Goal: Task Accomplishment & Management: Manage account settings

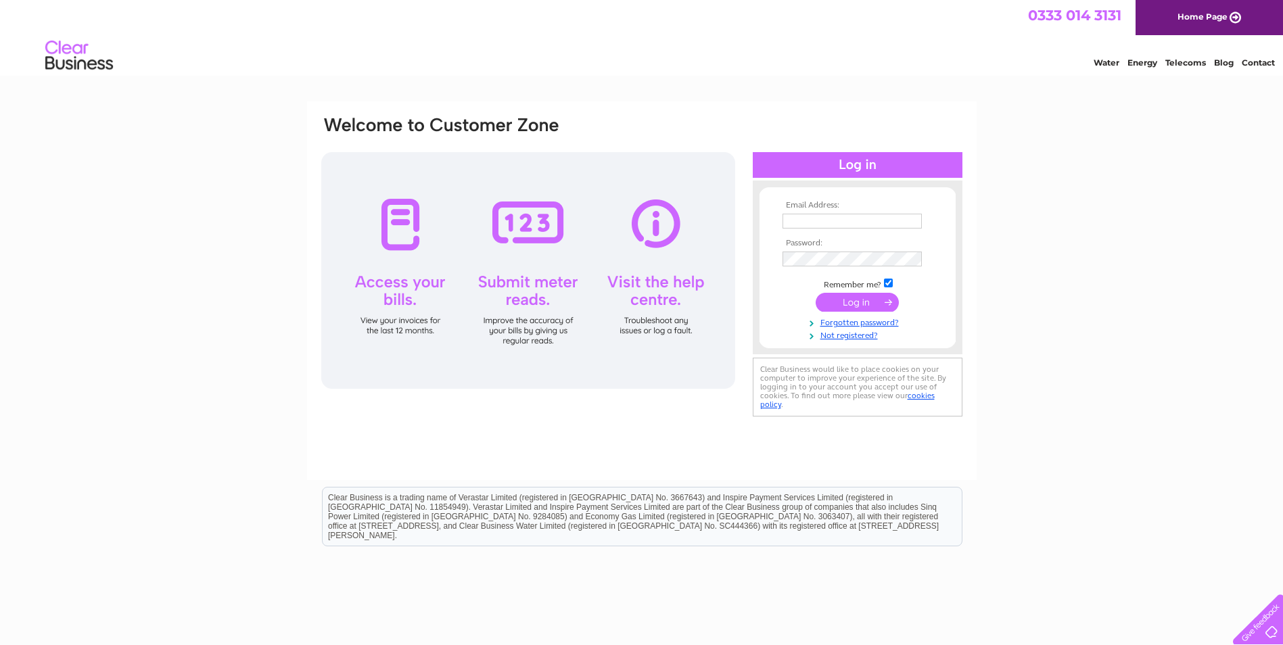
type input "[EMAIL_ADDRESS][DOMAIN_NAME]"
click at [848, 303] on input "submit" at bounding box center [857, 302] width 83 height 19
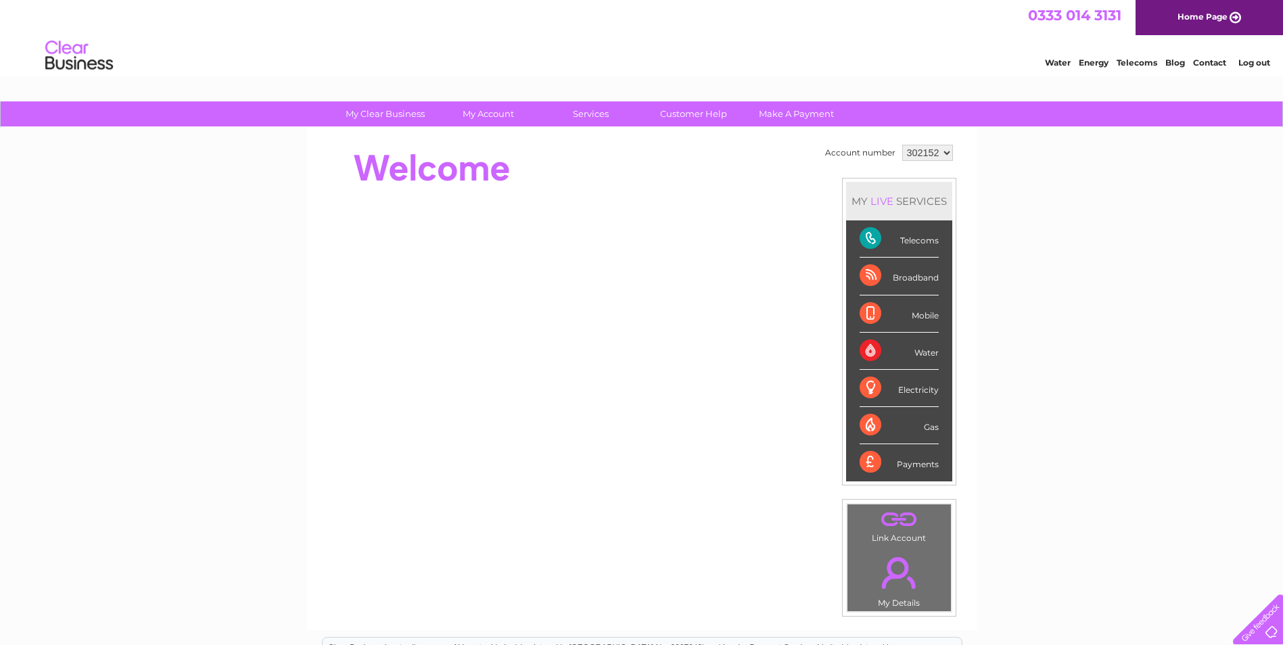
click at [872, 233] on div "Telecoms" at bounding box center [899, 239] width 79 height 37
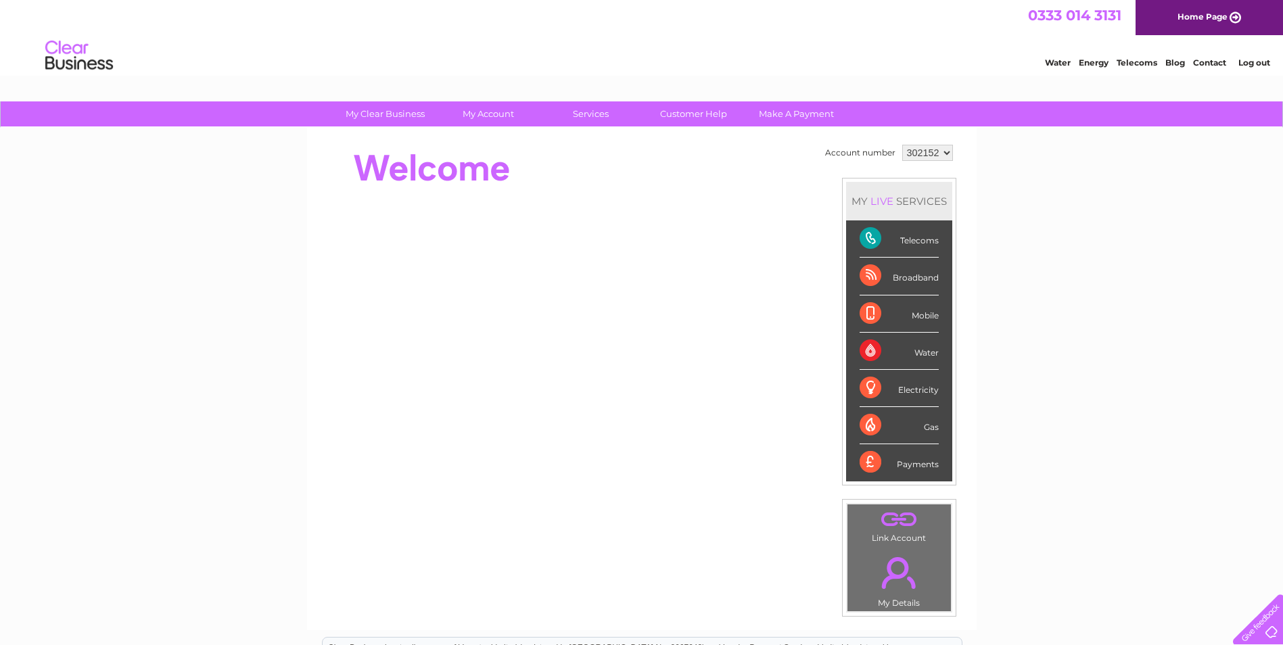
click at [872, 233] on div "Telecoms" at bounding box center [899, 239] width 79 height 37
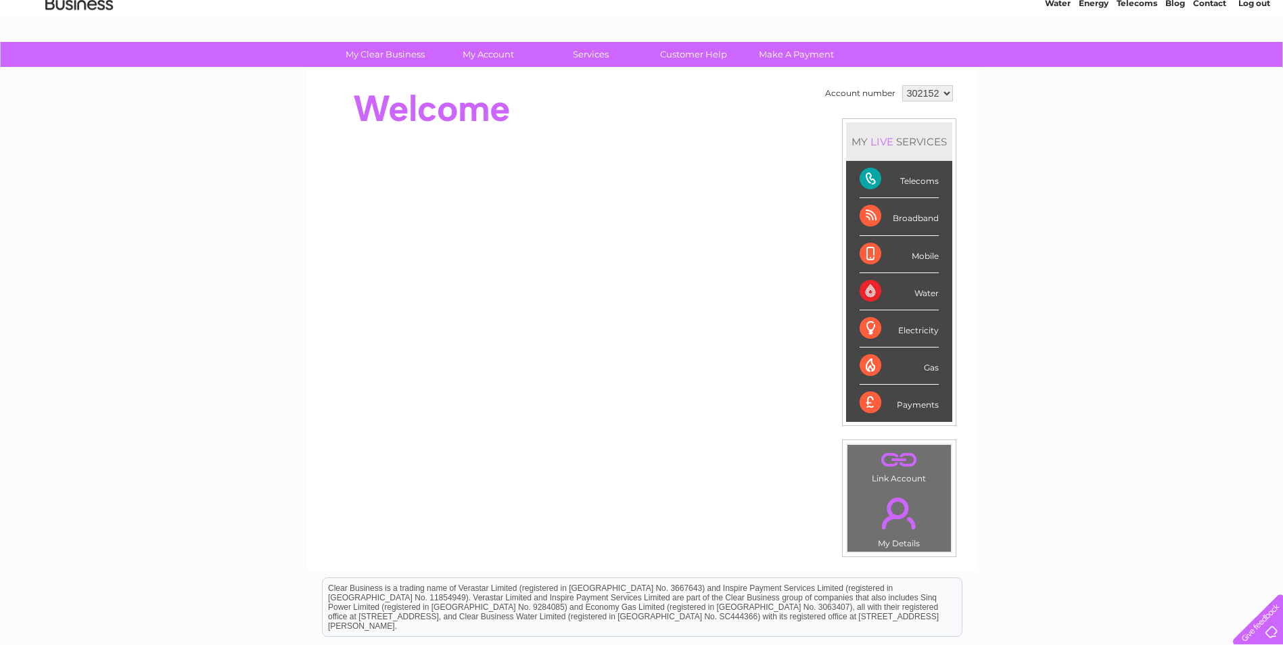
scroll to position [24, 0]
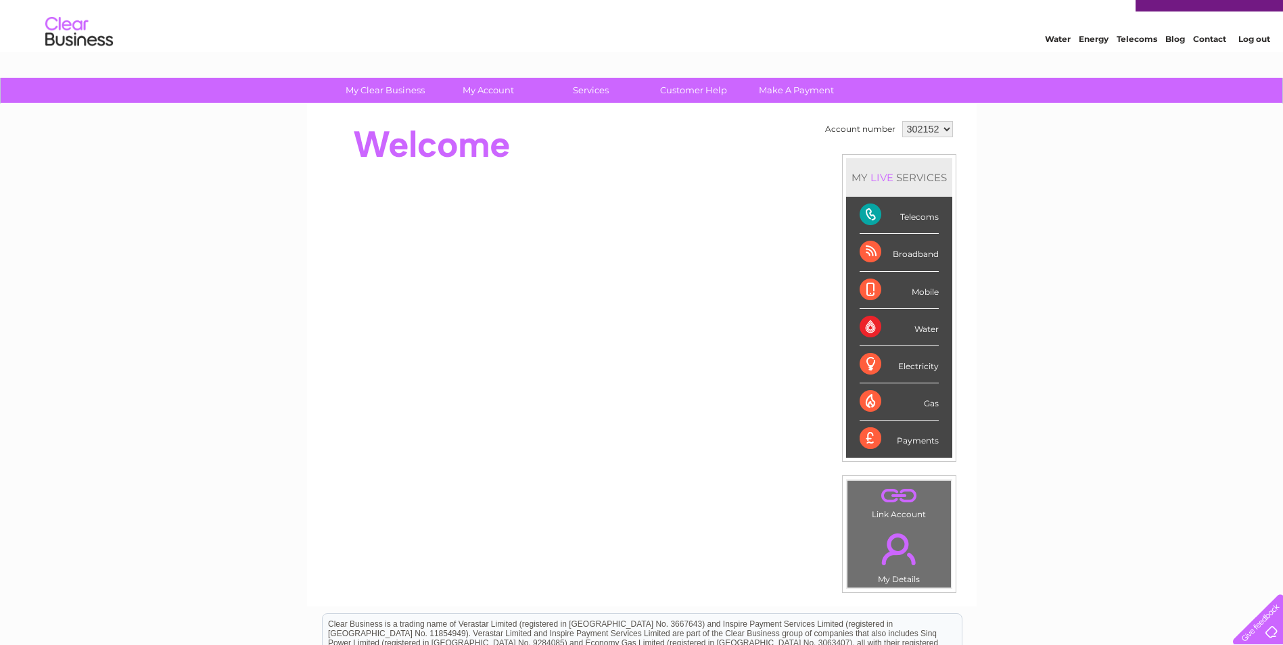
click at [872, 253] on div "Broadband" at bounding box center [899, 252] width 79 height 37
click at [908, 172] on div "MY LIVE SERVICES" at bounding box center [899, 177] width 106 height 39
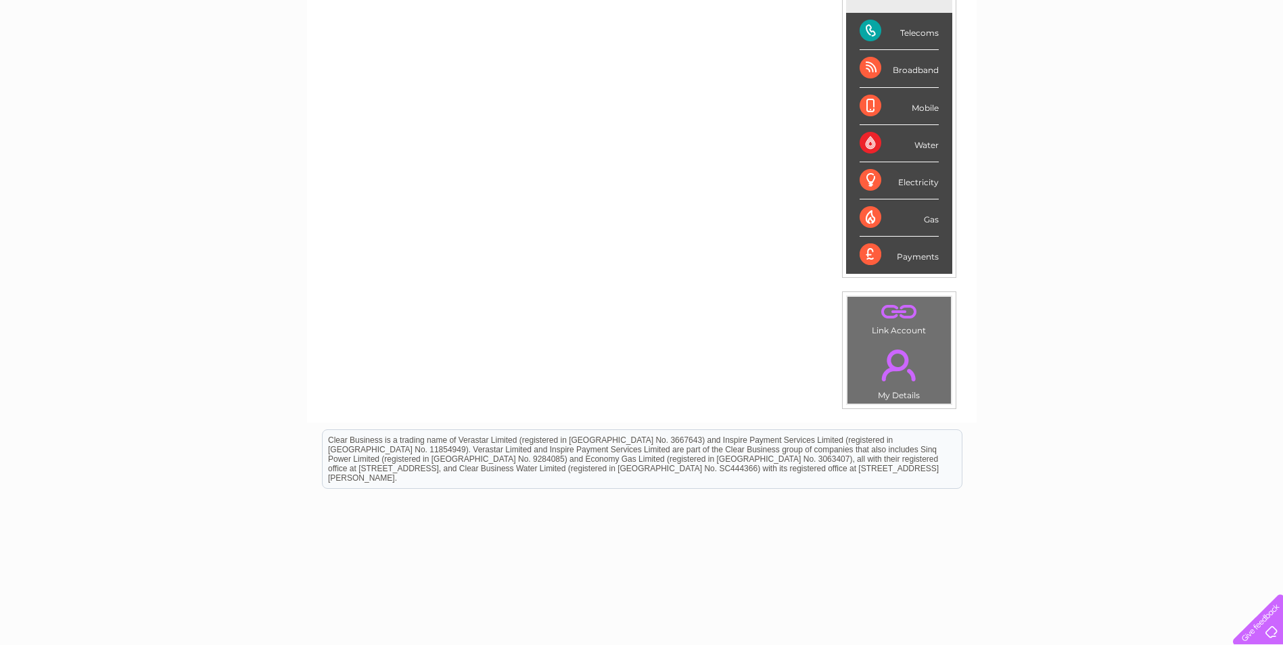
scroll to position [227, 0]
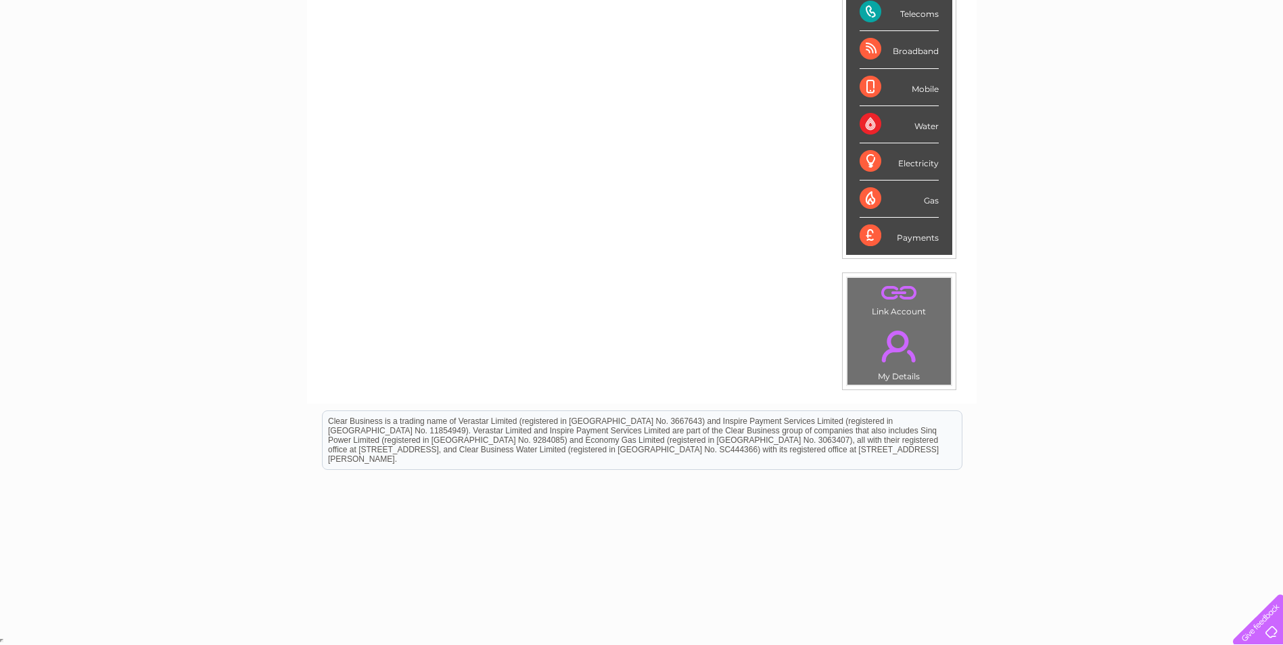
click at [890, 329] on link "." at bounding box center [899, 346] width 97 height 47
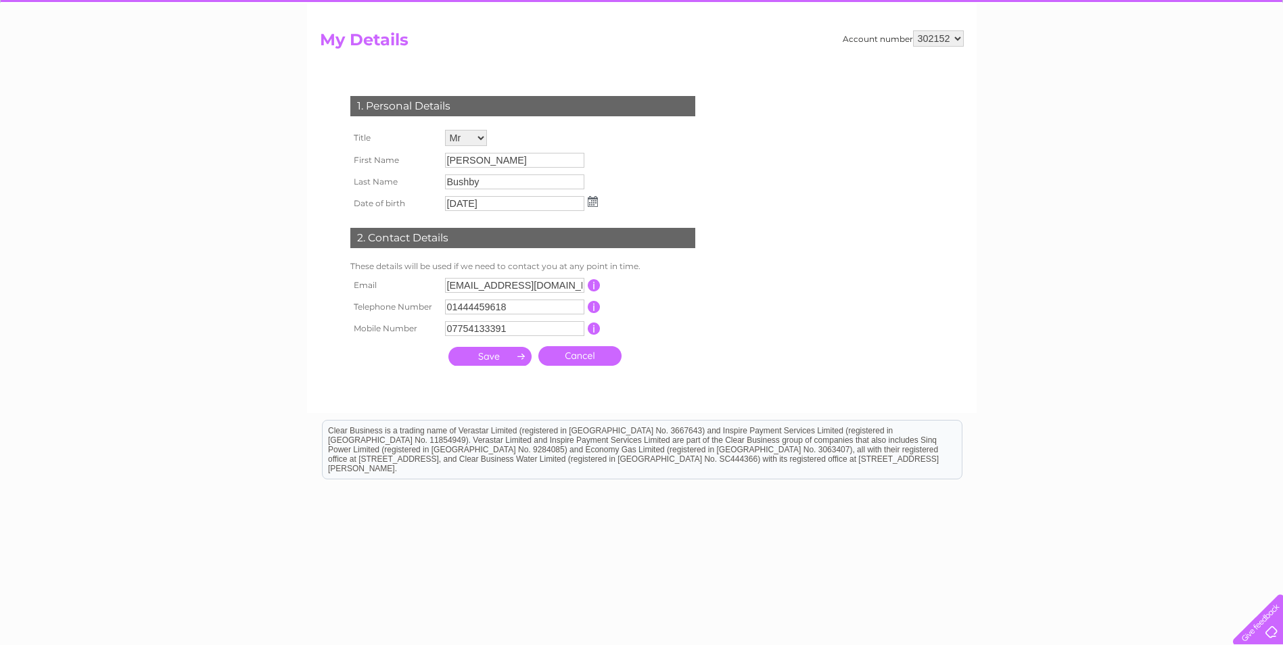
scroll to position [134, 0]
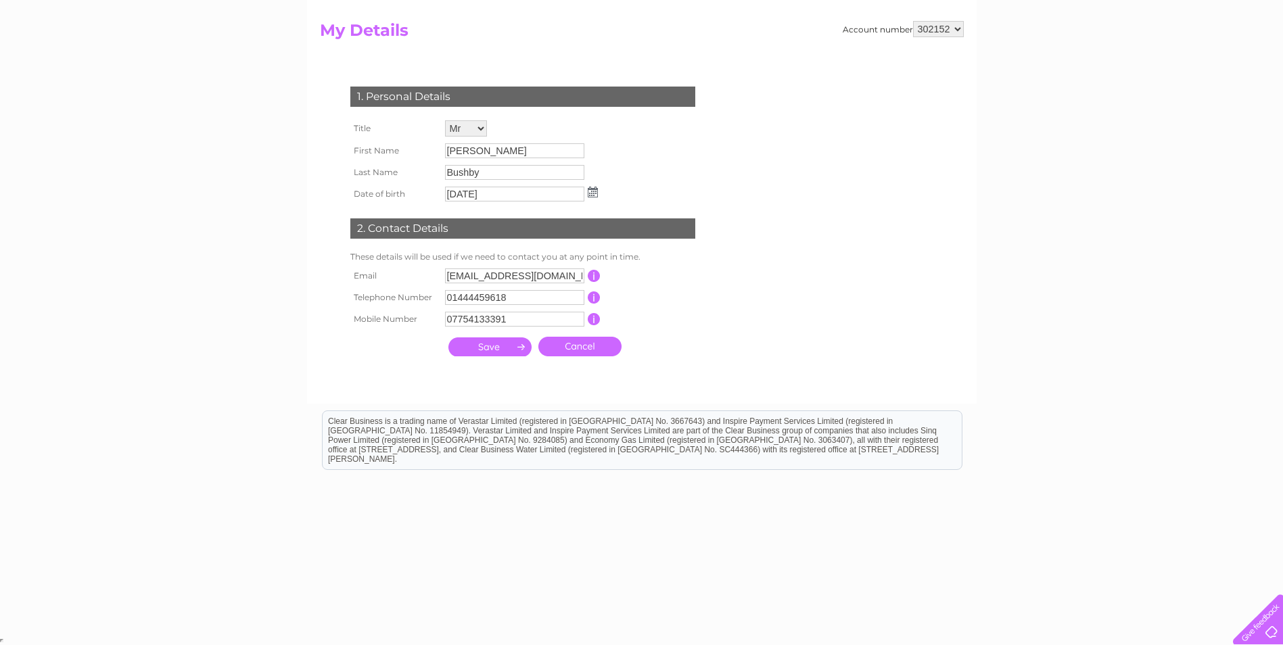
click at [486, 344] on input "submit" at bounding box center [490, 347] width 83 height 19
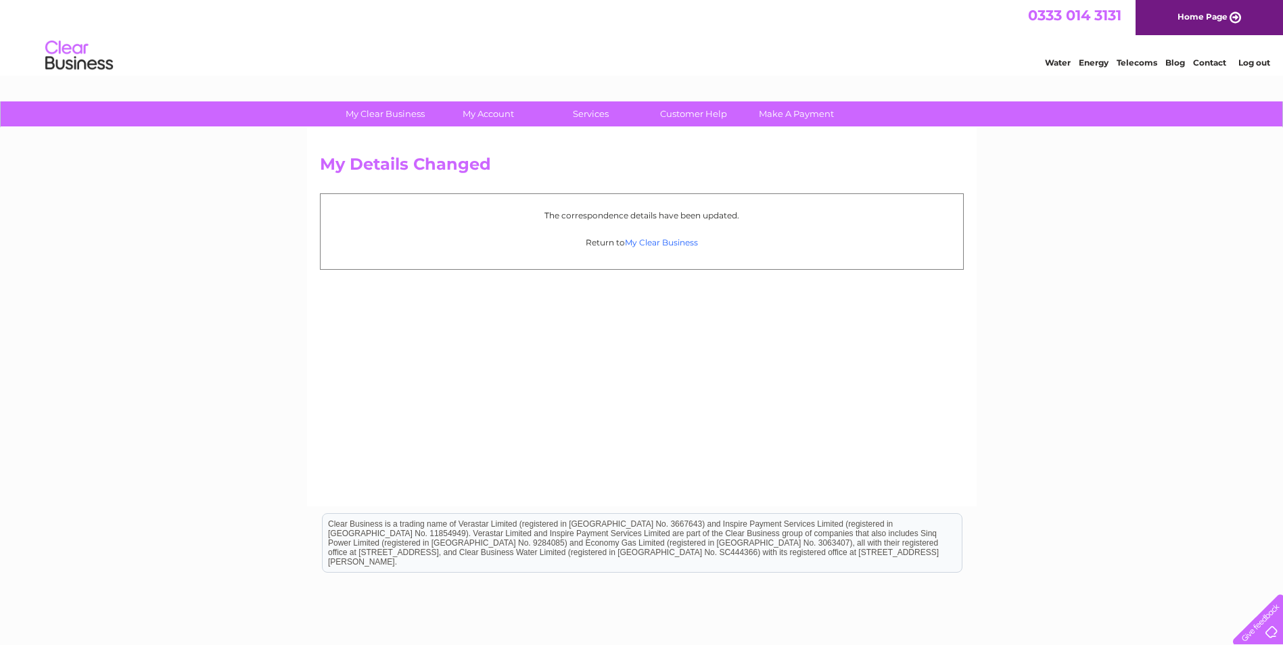
click at [662, 241] on link "My Clear Business" at bounding box center [661, 242] width 73 height 10
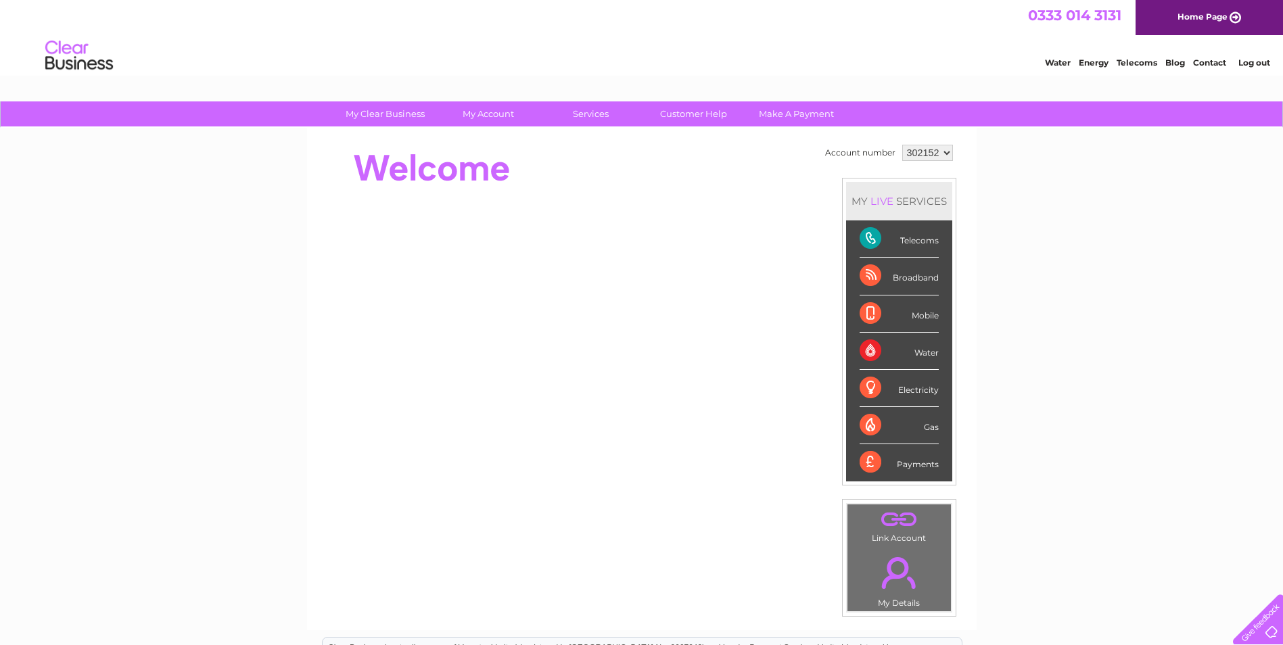
click at [903, 204] on div "MY LIVE SERVICES" at bounding box center [899, 201] width 106 height 39
click at [863, 237] on div "Telecoms" at bounding box center [899, 239] width 79 height 37
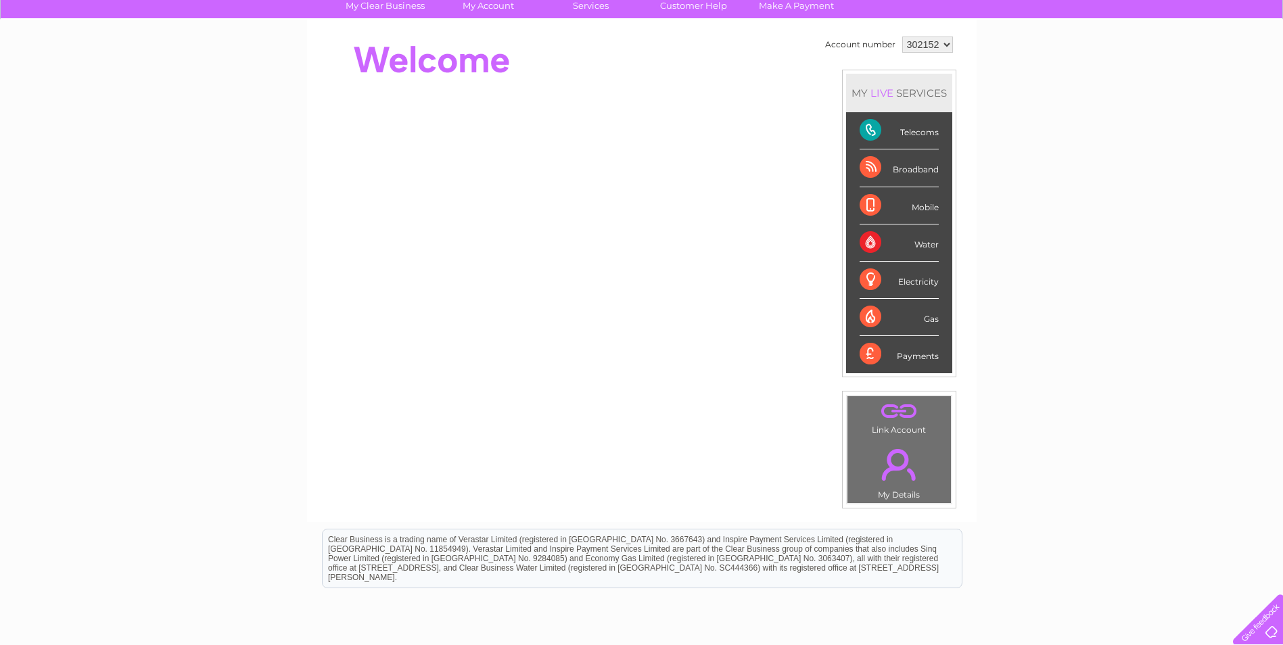
scroll to position [91, 0]
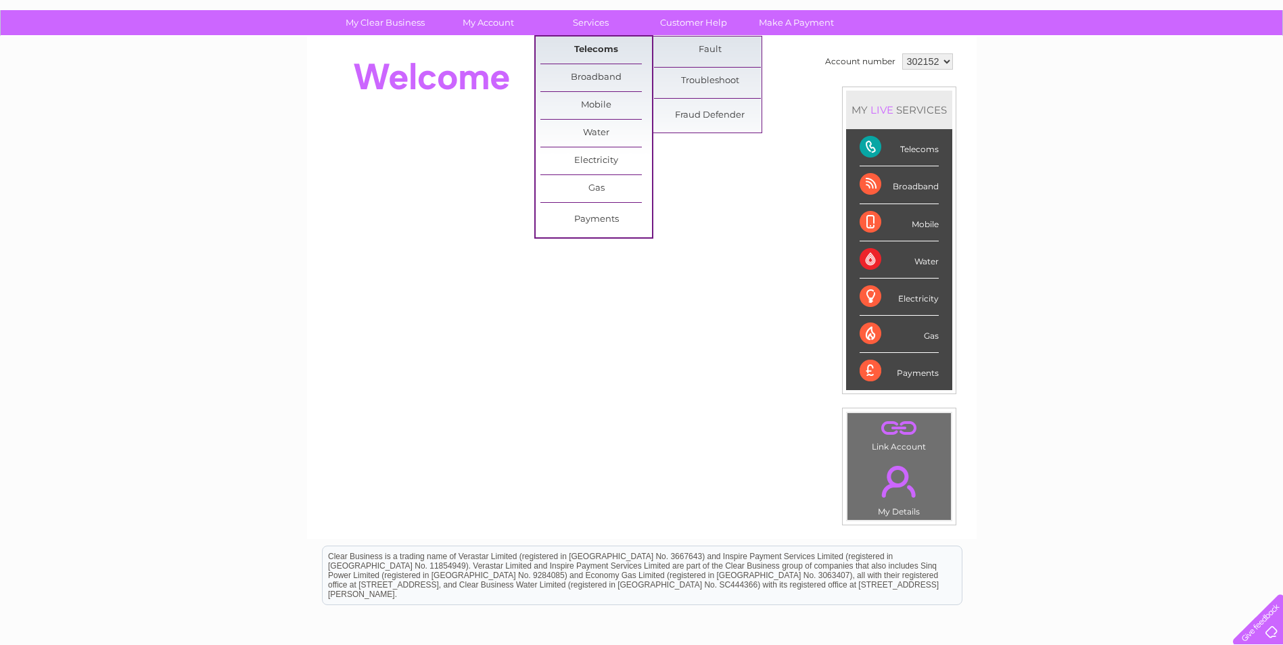
click at [610, 51] on link "Telecoms" at bounding box center [597, 50] width 112 height 27
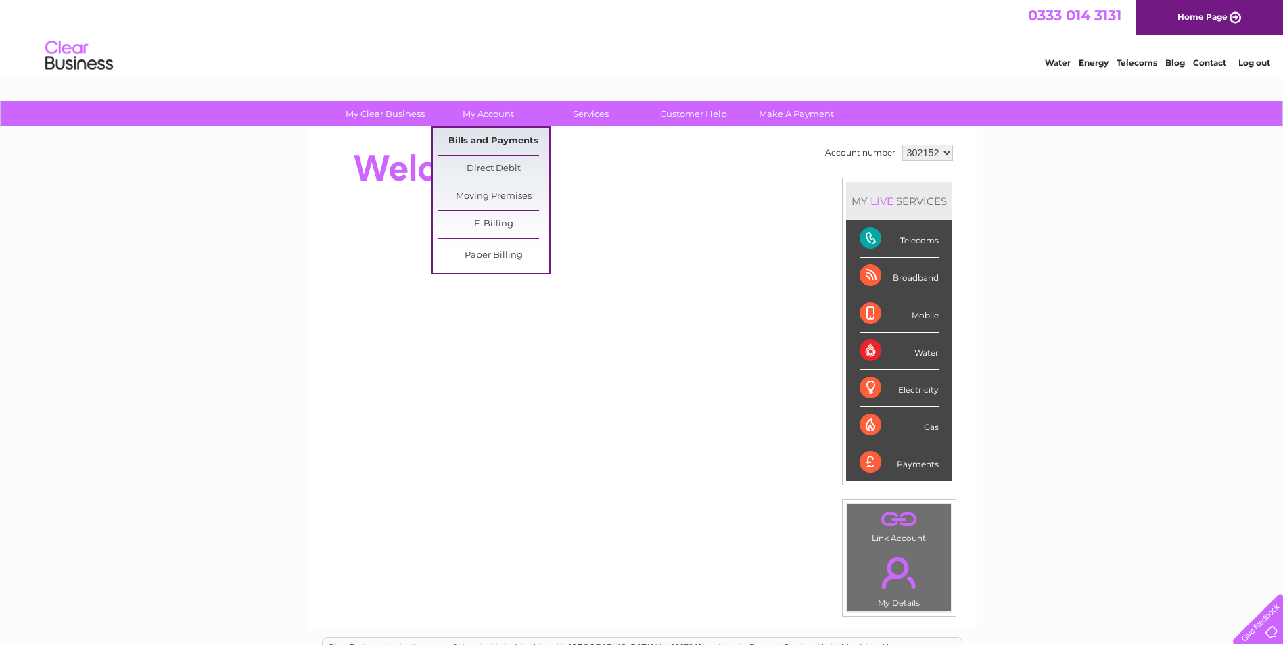
click at [478, 136] on link "Bills and Payments" at bounding box center [494, 141] width 112 height 27
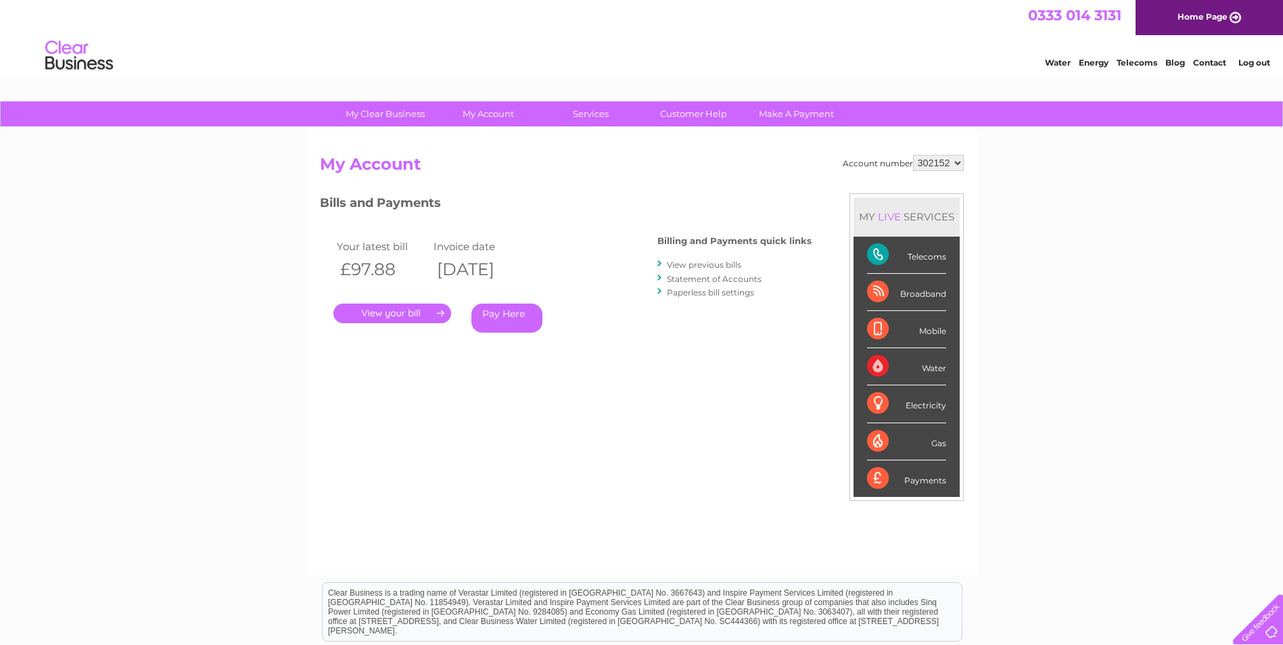
click at [390, 313] on link "." at bounding box center [393, 314] width 118 height 20
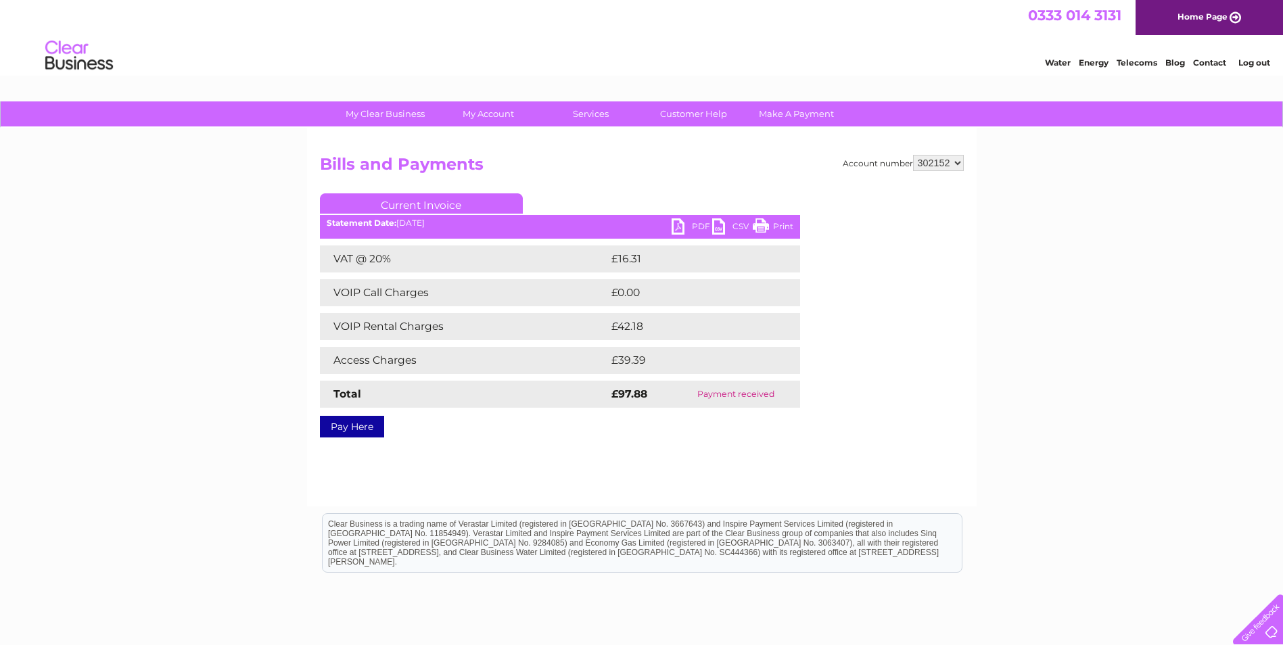
click at [766, 227] on link "Print" at bounding box center [773, 229] width 41 height 20
click at [351, 216] on ul "Current Invoice" at bounding box center [560, 205] width 480 height 25
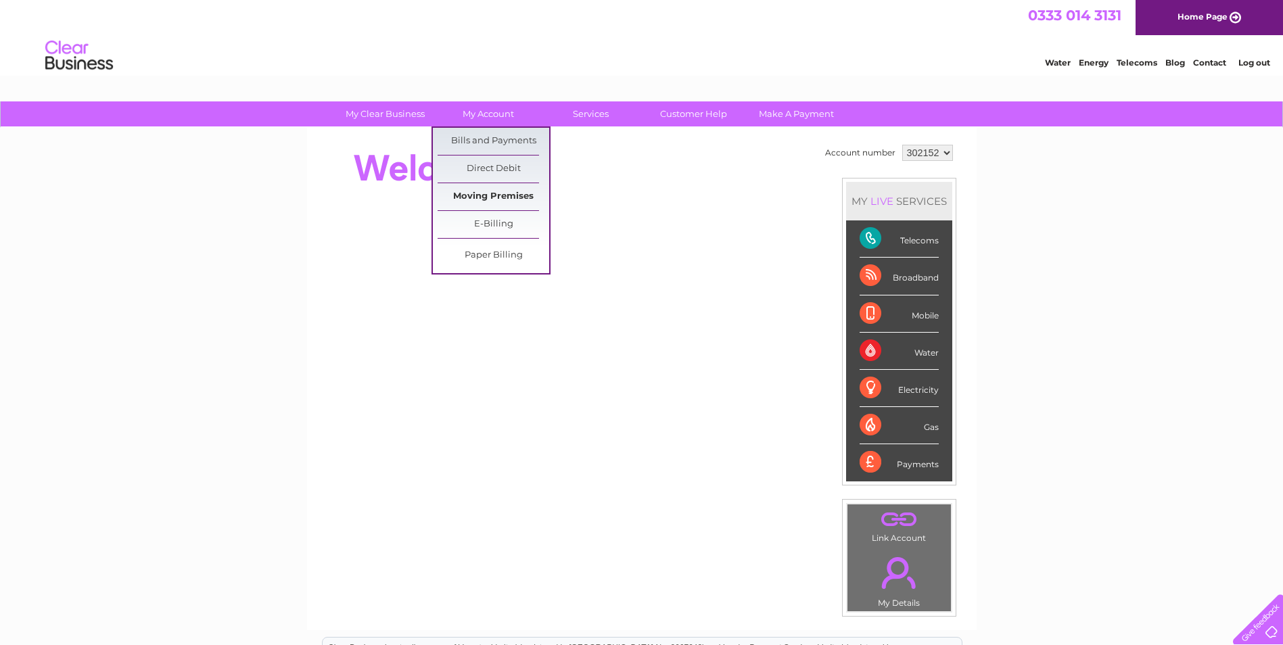
click at [488, 203] on link "Moving Premises" at bounding box center [494, 196] width 112 height 27
click at [489, 226] on link "E-Billing" at bounding box center [494, 224] width 112 height 27
click at [495, 146] on link "Bills and Payments" at bounding box center [494, 141] width 112 height 27
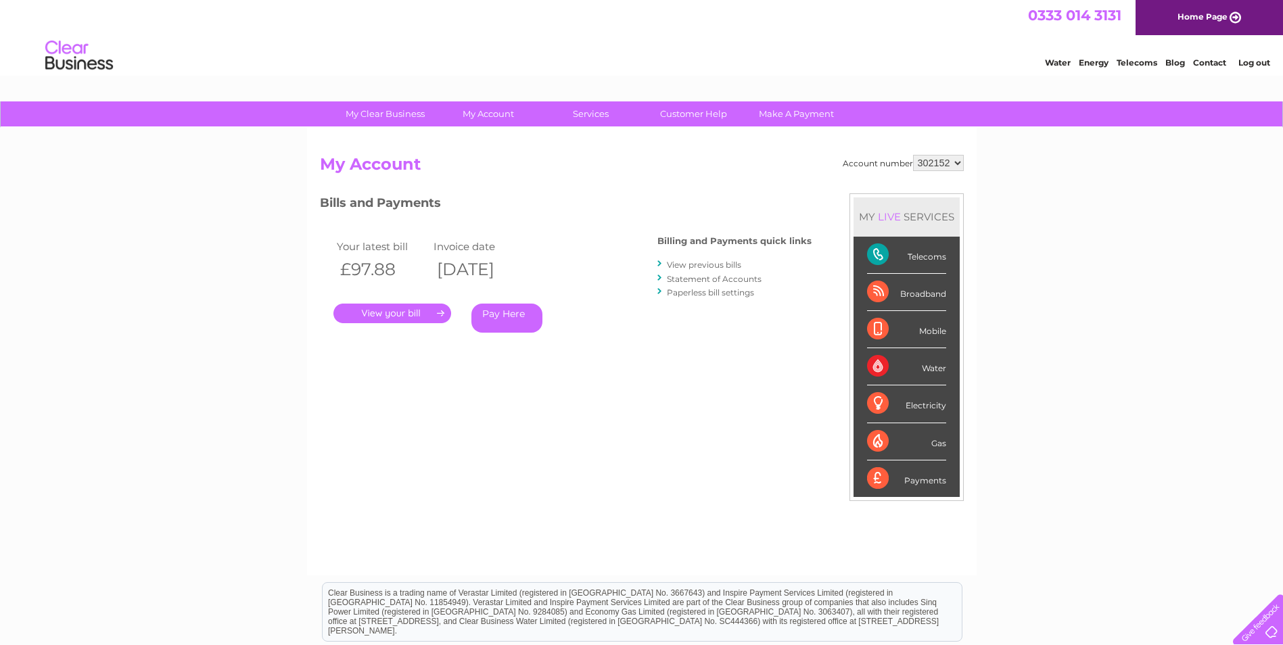
click at [873, 250] on div "Telecoms" at bounding box center [906, 255] width 79 height 37
click at [873, 248] on div "Telecoms" at bounding box center [906, 255] width 79 height 37
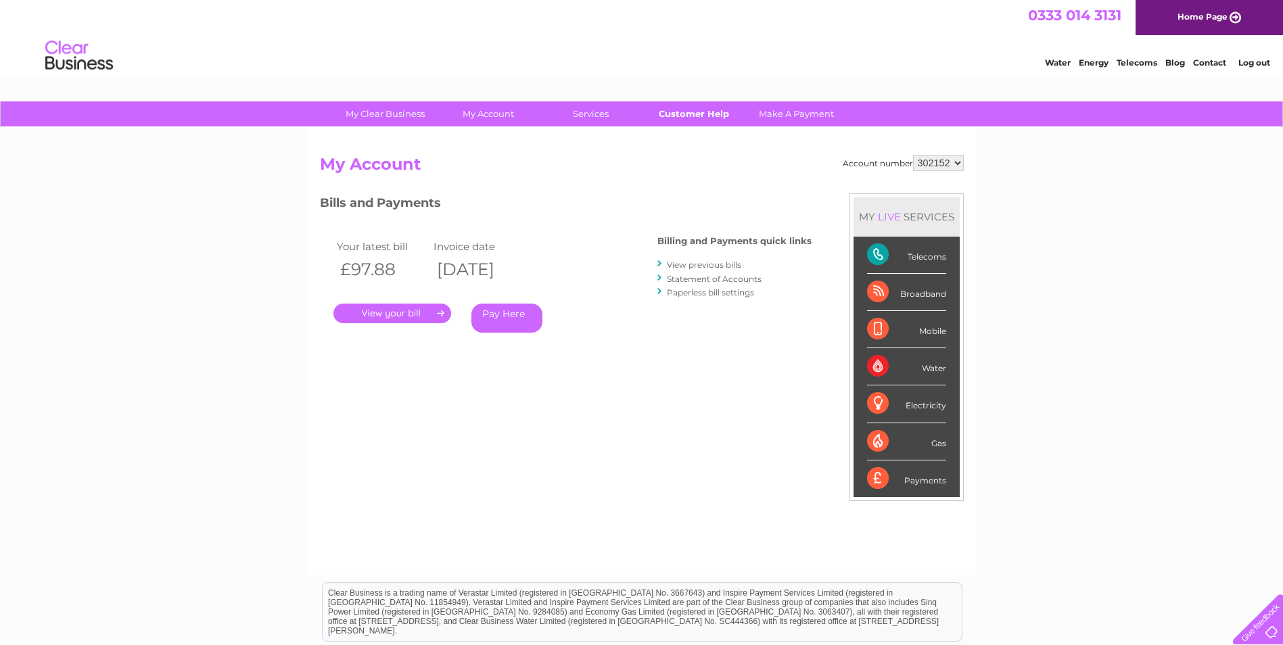
click at [691, 110] on link "Customer Help" at bounding box center [694, 113] width 112 height 25
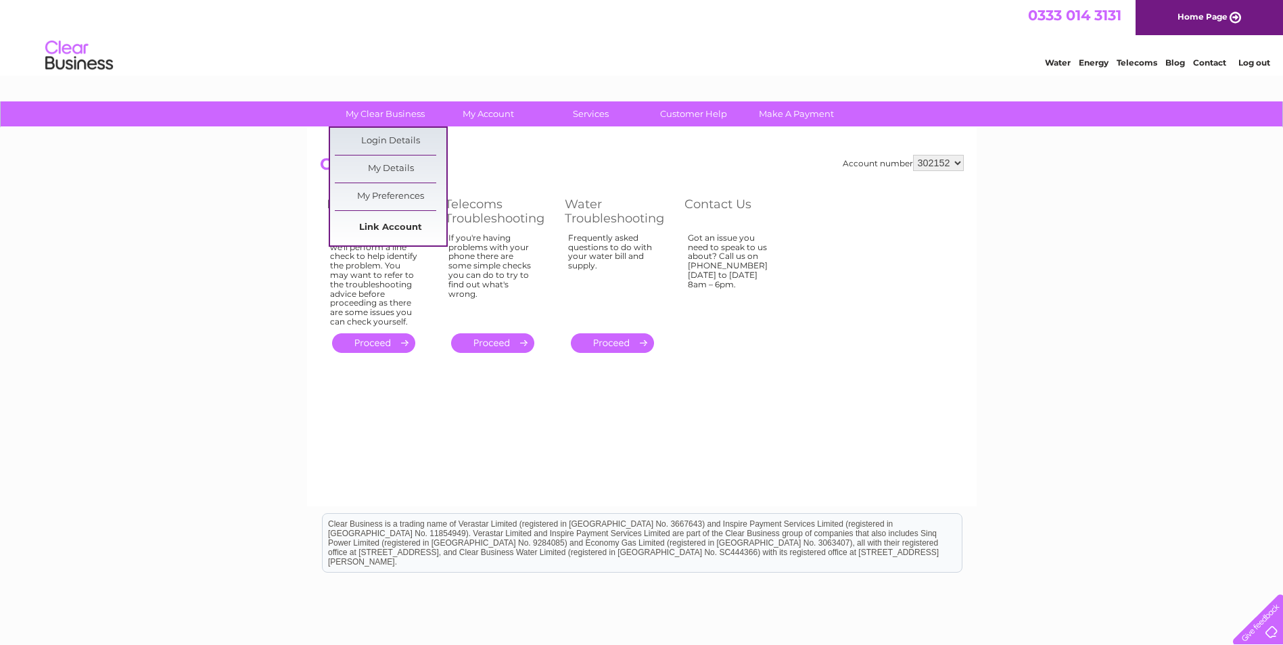
click at [393, 224] on link "Link Account" at bounding box center [391, 227] width 112 height 27
